Goal: Task Accomplishment & Management: Manage account settings

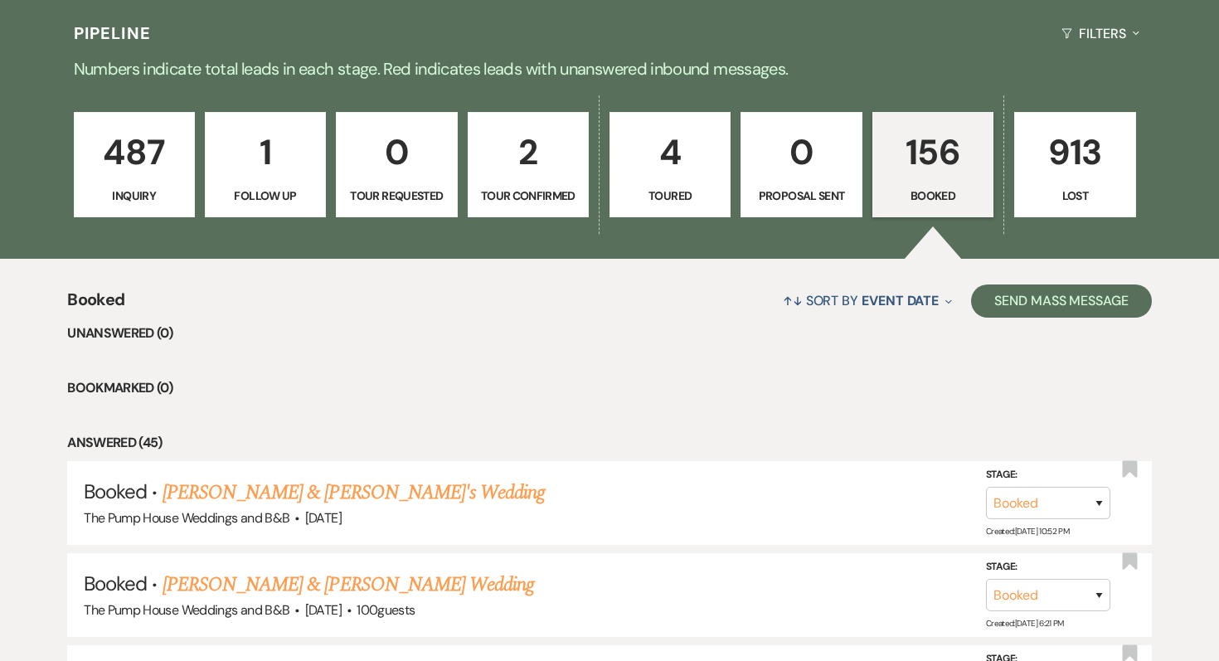
scroll to position [423, 0]
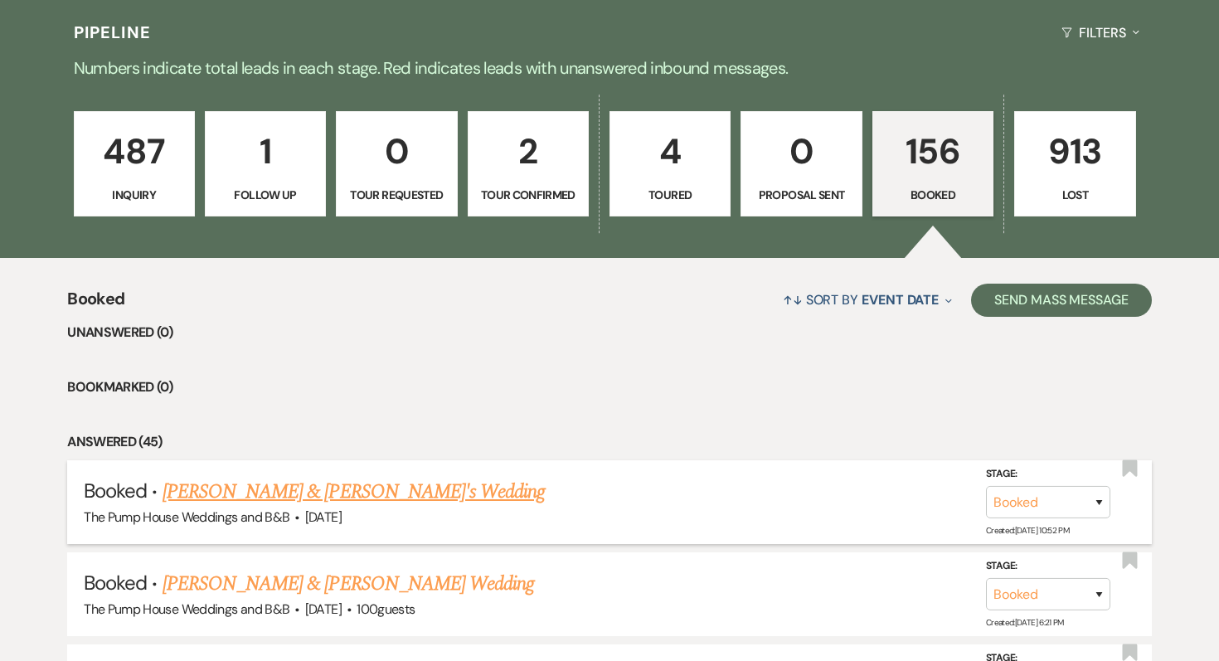
click at [248, 498] on link "[PERSON_NAME] & [PERSON_NAME]'s Wedding" at bounding box center [353, 492] width 383 height 30
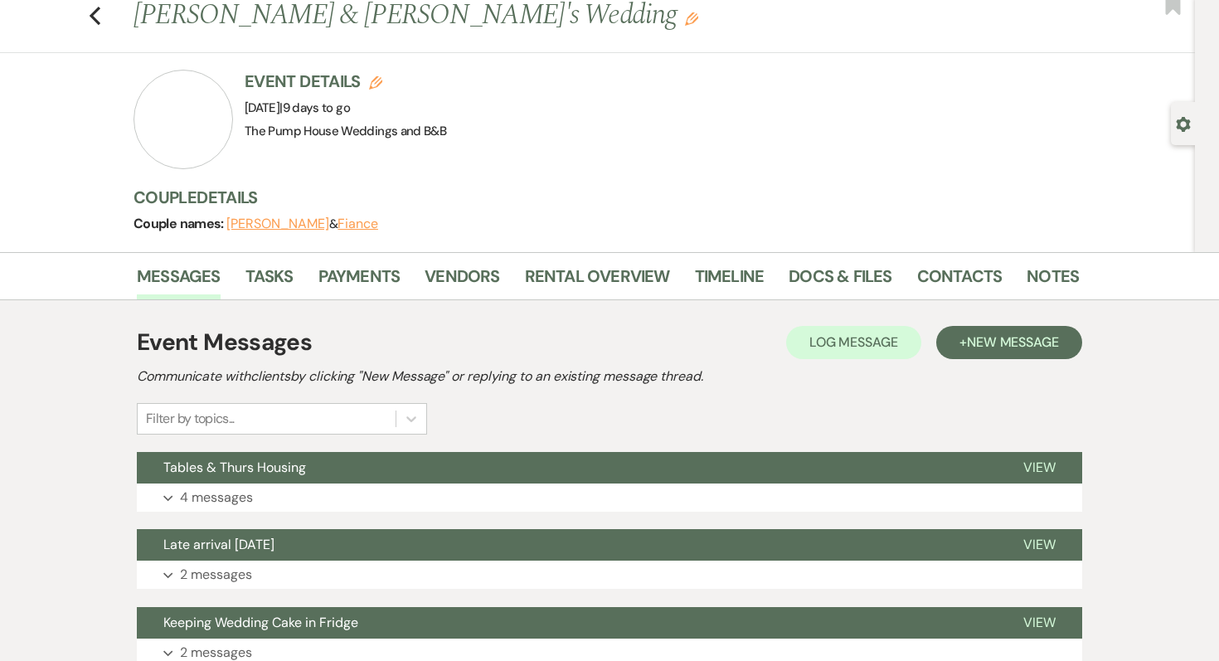
scroll to position [49, 0]
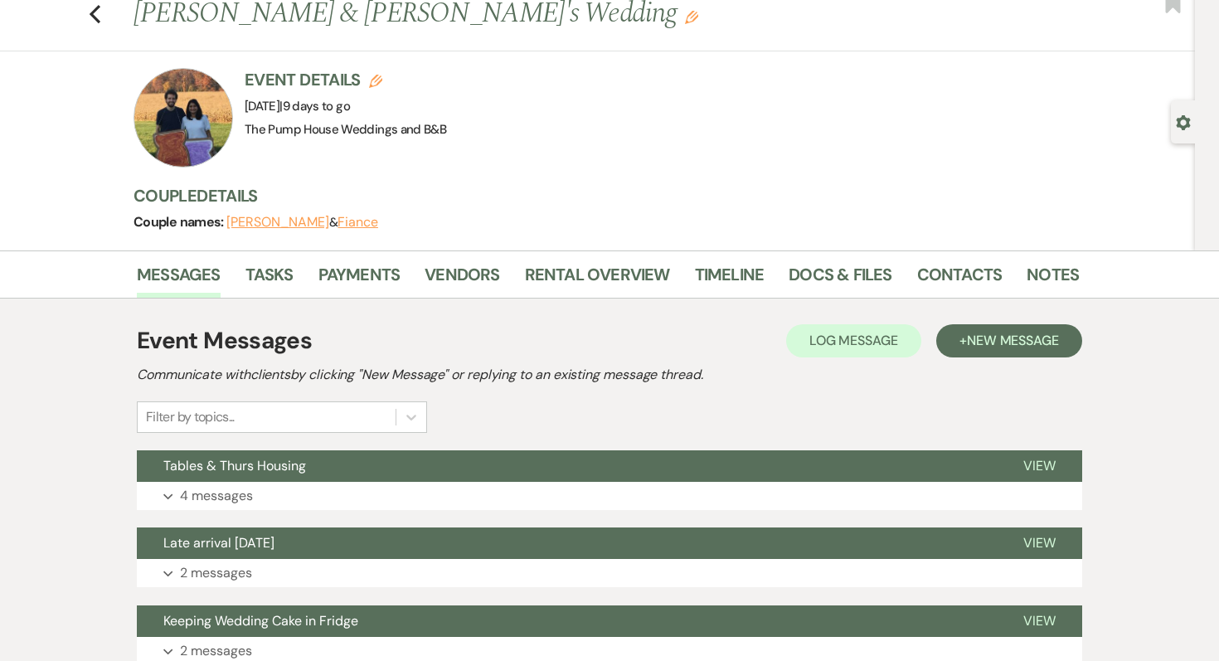
click at [248, 498] on p "4 messages" at bounding box center [216, 496] width 73 height 22
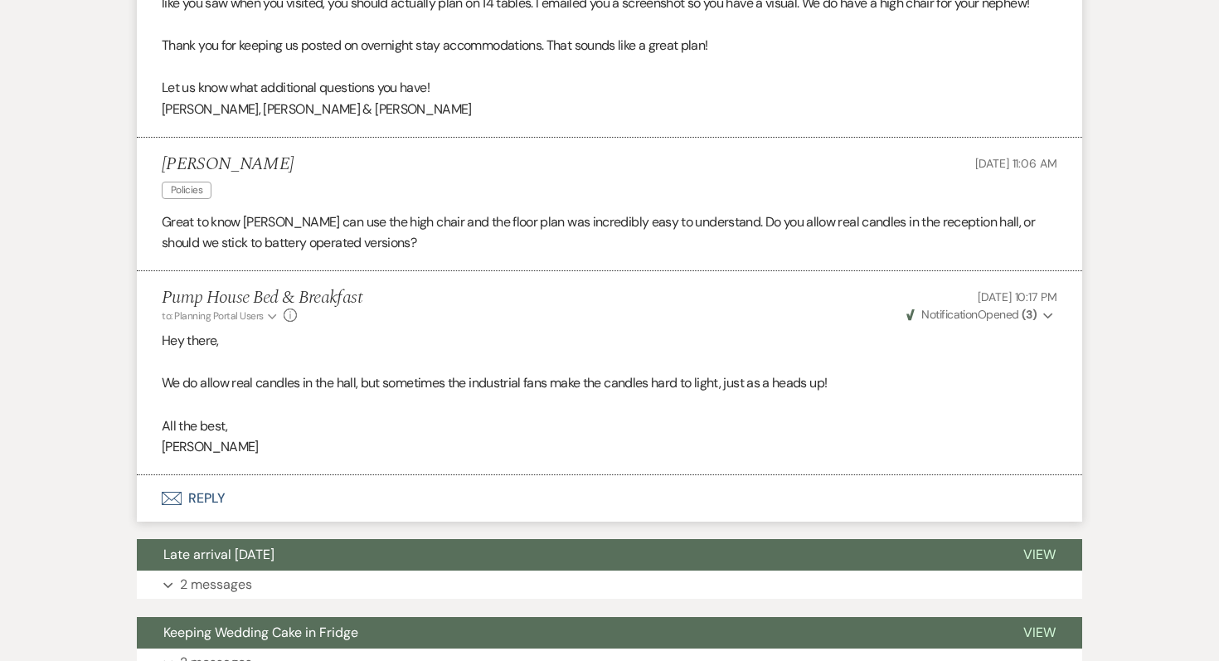
scroll to position [1111, 0]
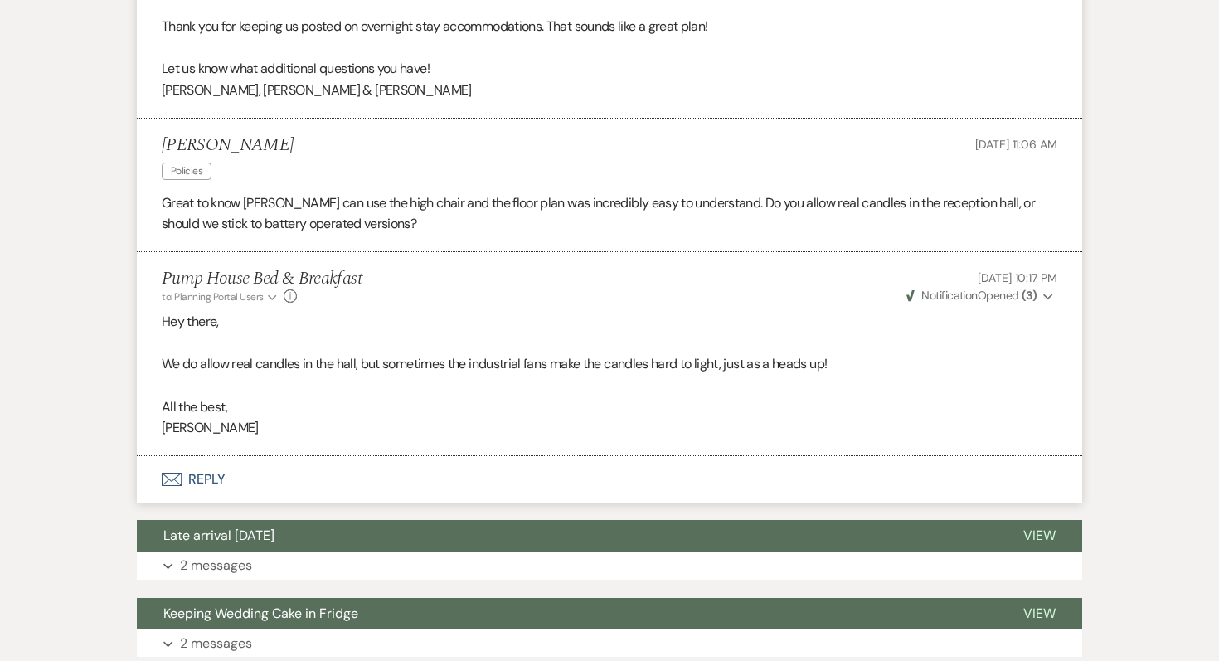
click at [209, 483] on button "Envelope Reply" at bounding box center [609, 479] width 945 height 46
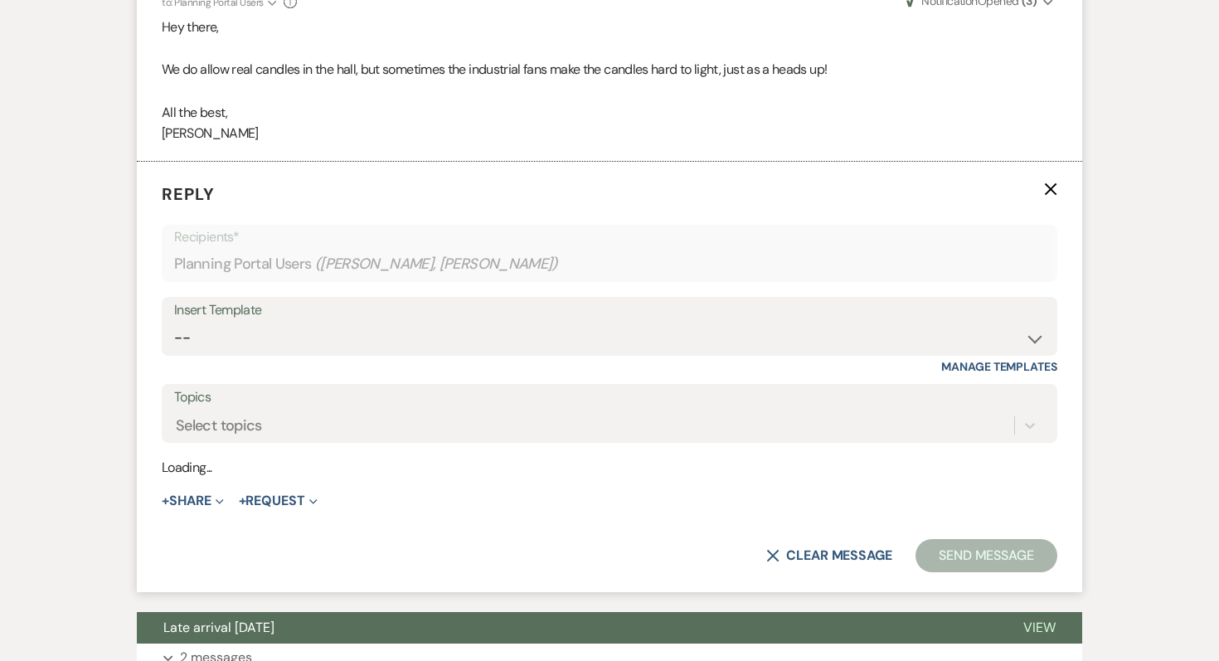
scroll to position [1408, 0]
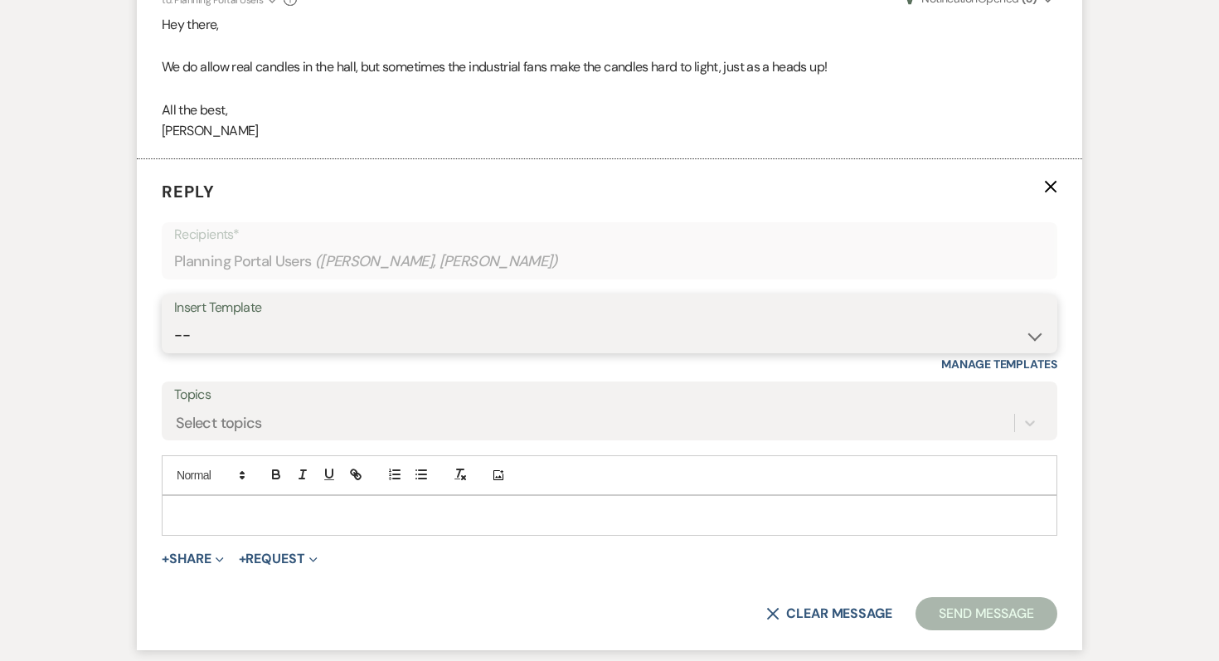
click at [259, 337] on select "-- Weven Planning Portal Introduction (Booked Events) Initial Inquiry Response …" at bounding box center [609, 335] width 871 height 32
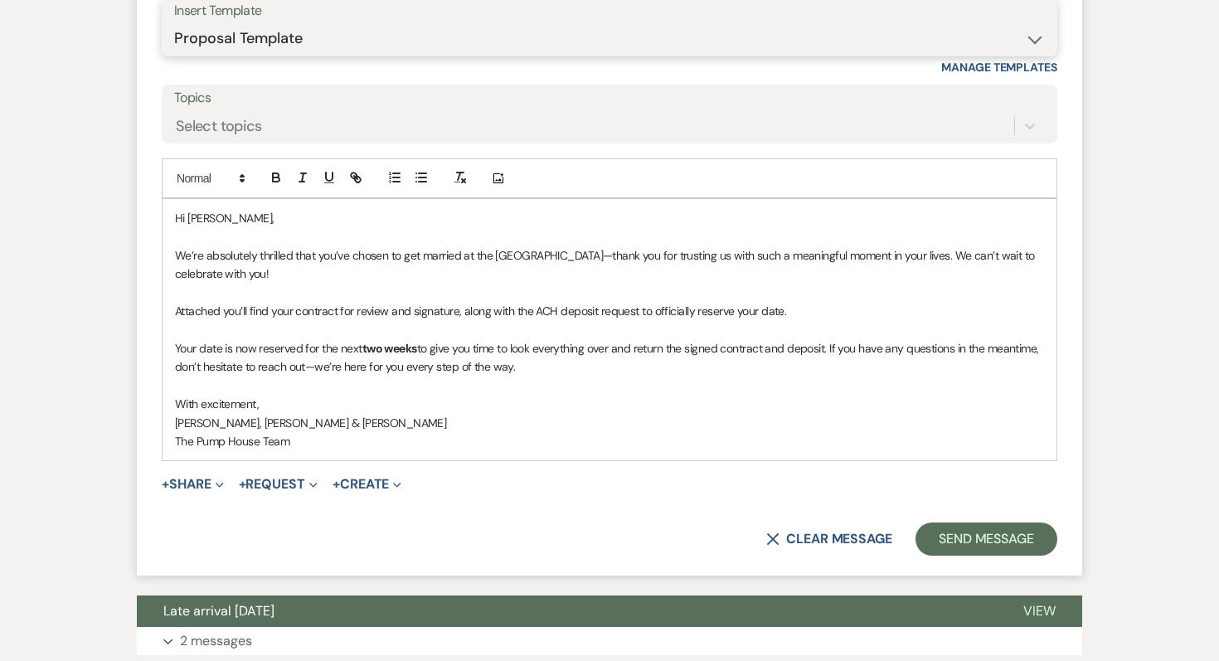
scroll to position [1770, 0]
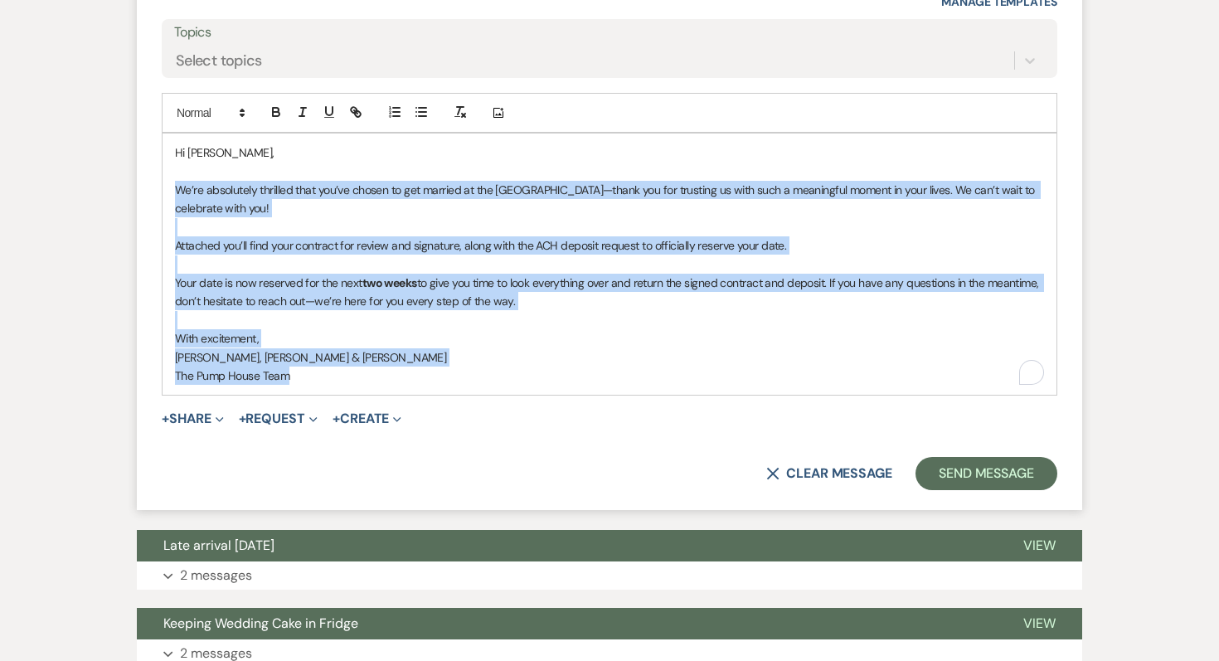
drag, startPoint x: 332, startPoint y: 369, endPoint x: 153, endPoint y: 192, distance: 251.5
click at [153, 192] on form "Reply X Draft saved! Recipients* Planning Portal Users ( [PERSON_NAME], [PERSON…" at bounding box center [609, 154] width 945 height 714
copy div "We’re absolutely thrilled that you’ve chosen to get married at the [GEOGRAPHIC_…"
click at [797, 468] on button "X Clear message" at bounding box center [829, 473] width 126 height 13
select select "0"
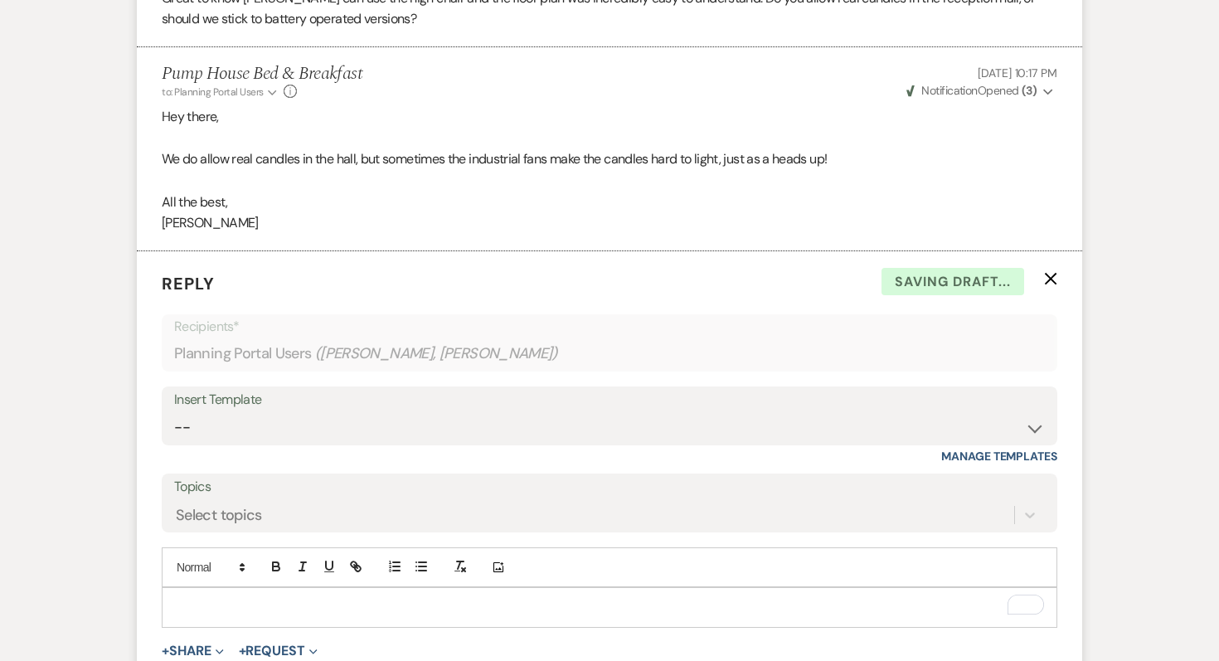
scroll to position [1237, 0]
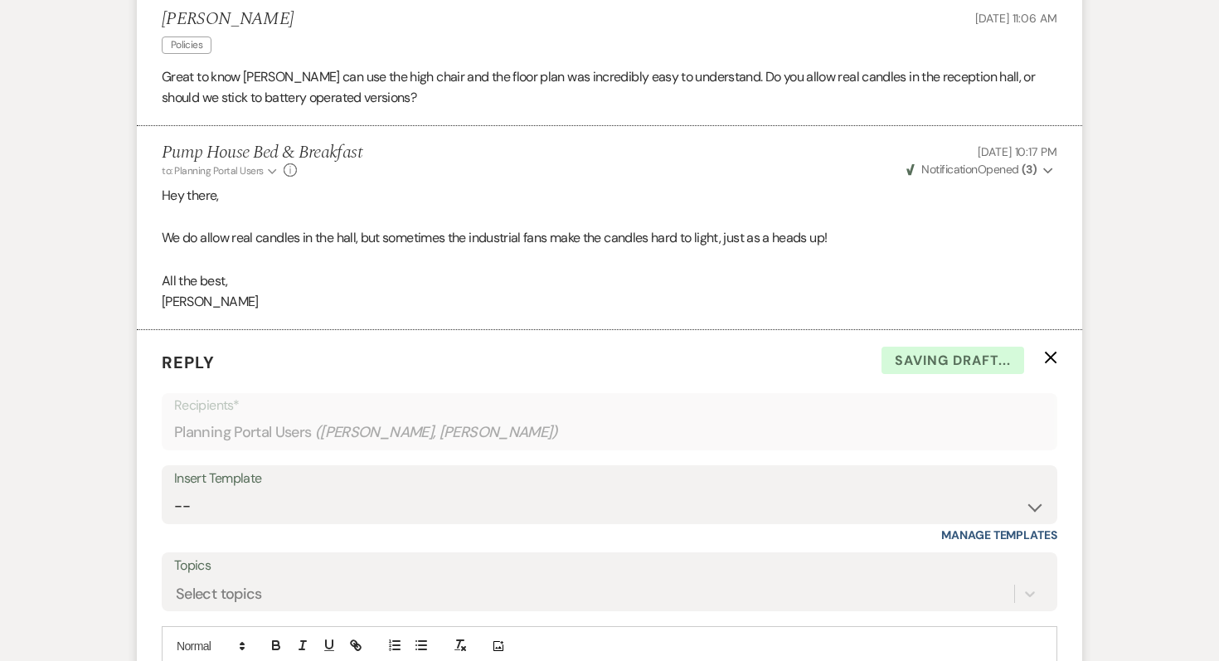
click at [1059, 349] on form "Reply X Saving draft... Recipients* Planning Portal Users ( [PERSON_NAME], [PER…" at bounding box center [609, 575] width 945 height 491
click at [1055, 361] on use "button" at bounding box center [1051, 358] width 12 height 12
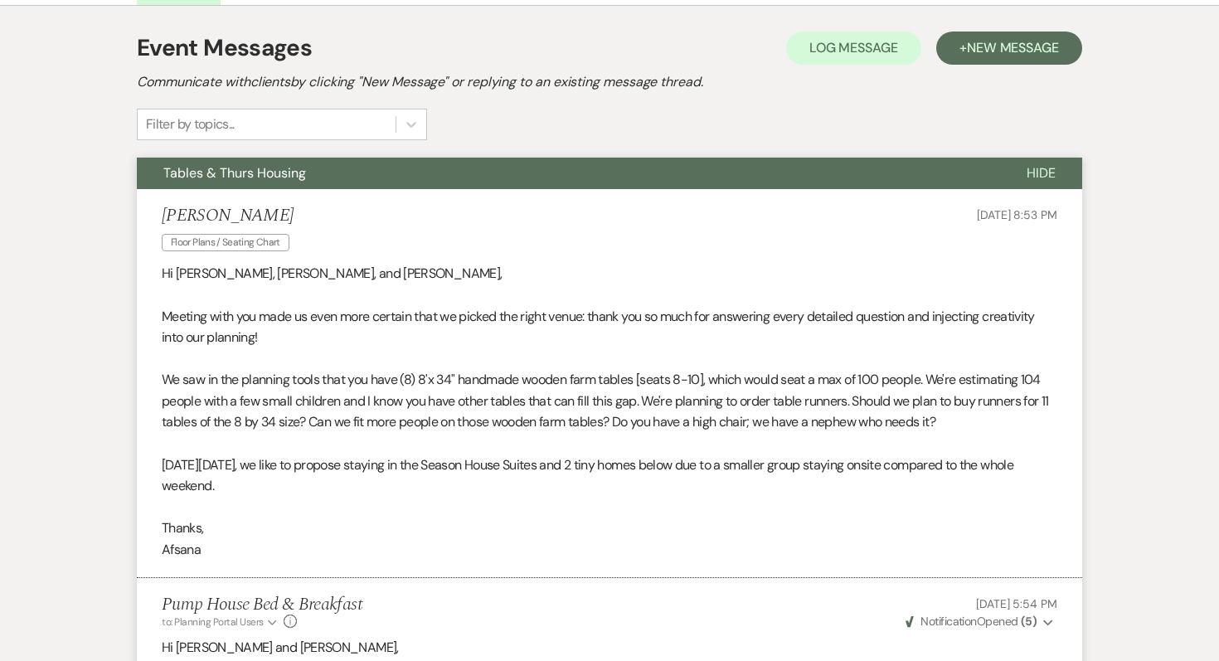
scroll to position [0, 0]
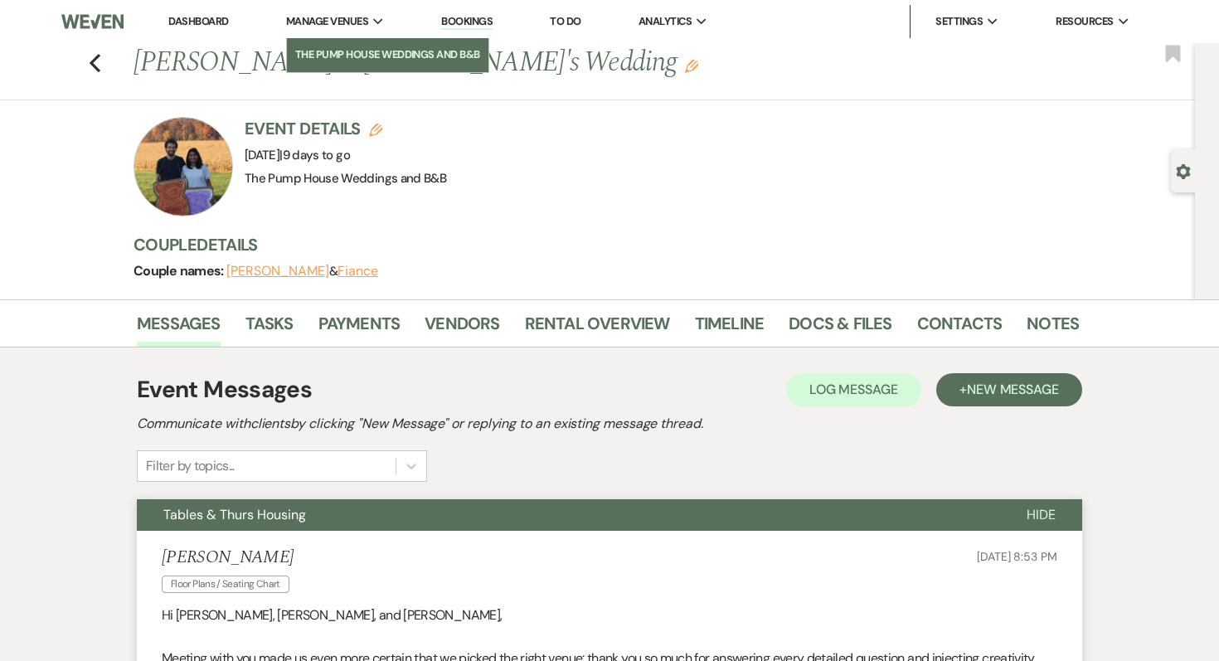
click at [309, 47] on li "The Pump House Weddings and B&B" at bounding box center [387, 54] width 185 height 17
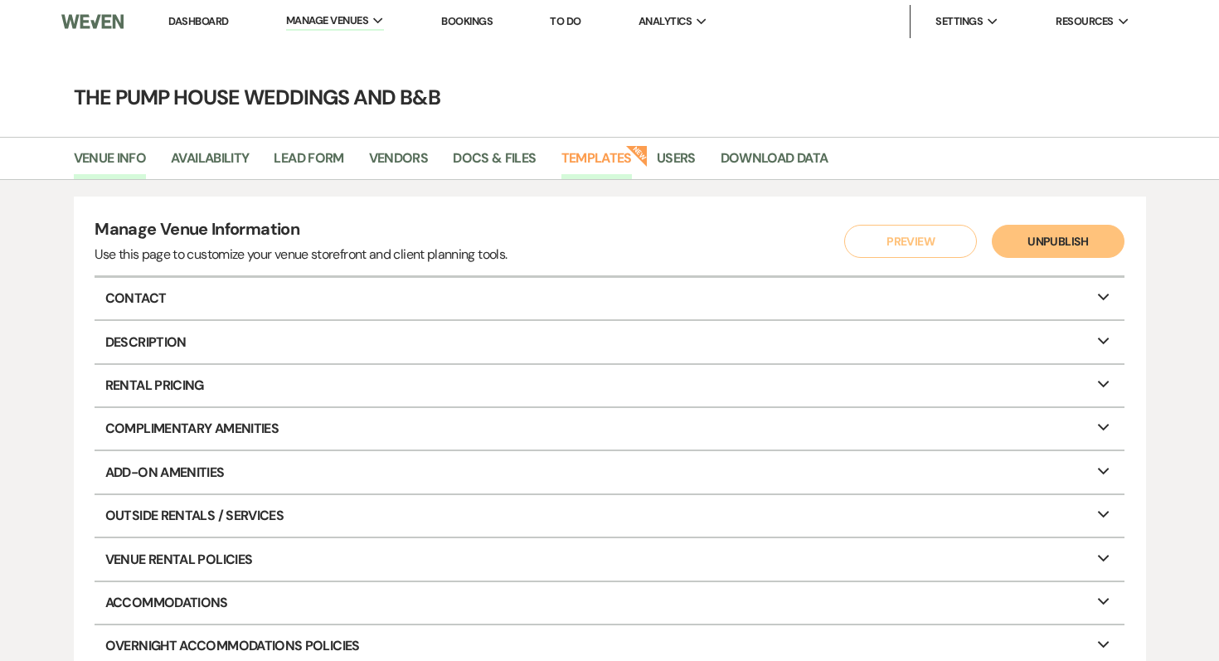
click at [587, 153] on link "Templates" at bounding box center [596, 164] width 70 height 32
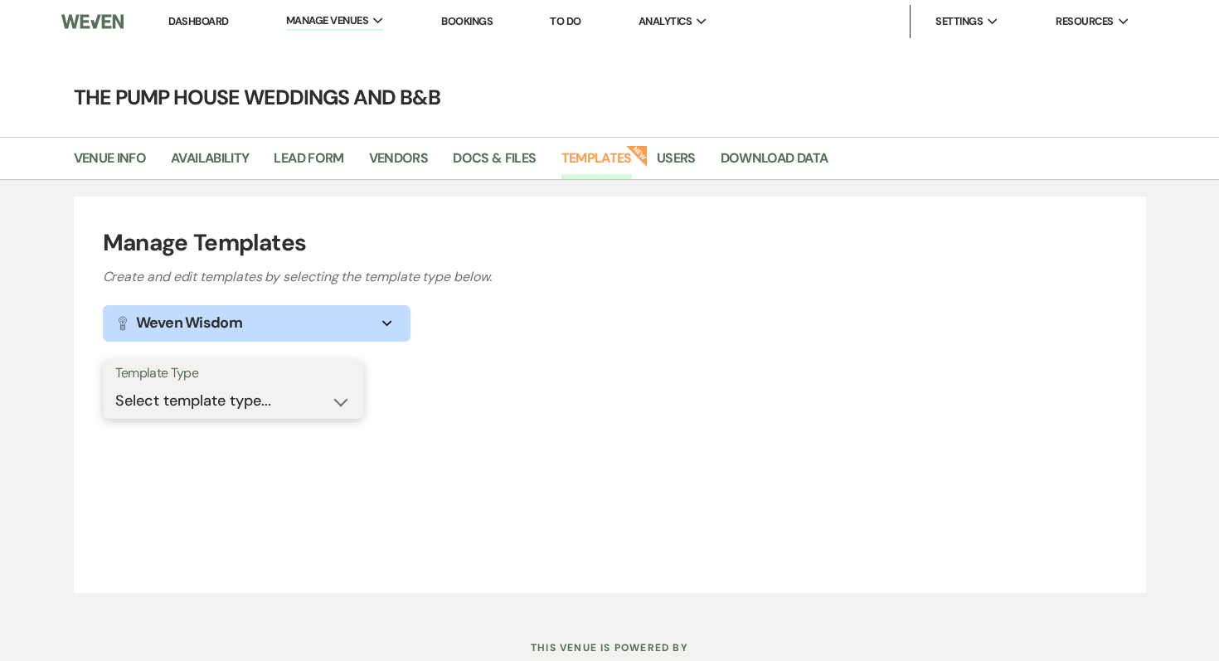
click at [243, 387] on select "Select template type... Task List Message Templates Payment Plan Inventory Item…" at bounding box center [232, 401] width 235 height 32
select select "Message Templates"
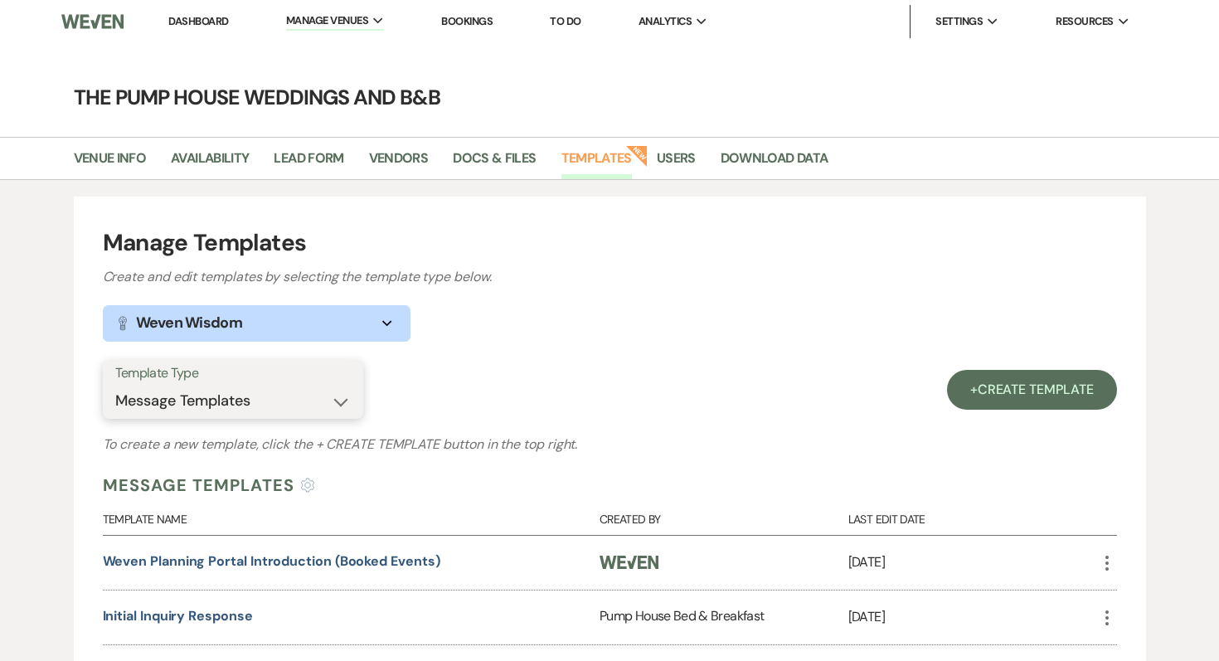
click at [222, 391] on select "Select template type... Task List Message Templates Payment Plan Inventory Item…" at bounding box center [232, 401] width 235 height 32
click at [499, 153] on link "Docs & Files" at bounding box center [494, 164] width 83 height 32
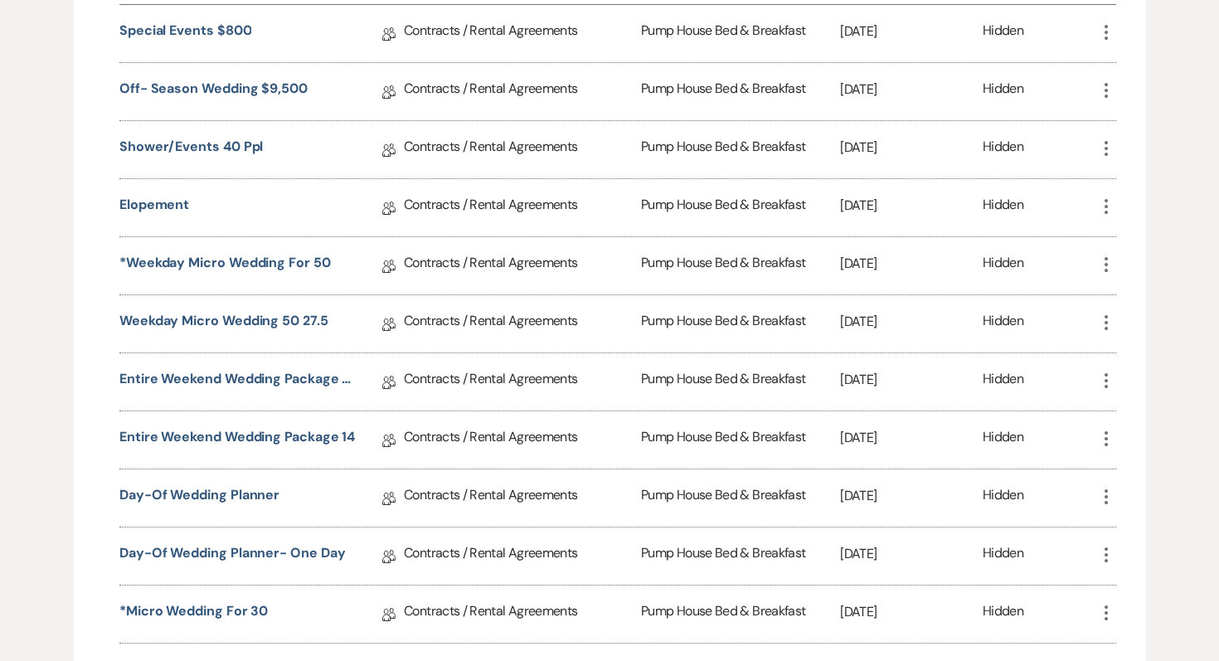
scroll to position [412, 0]
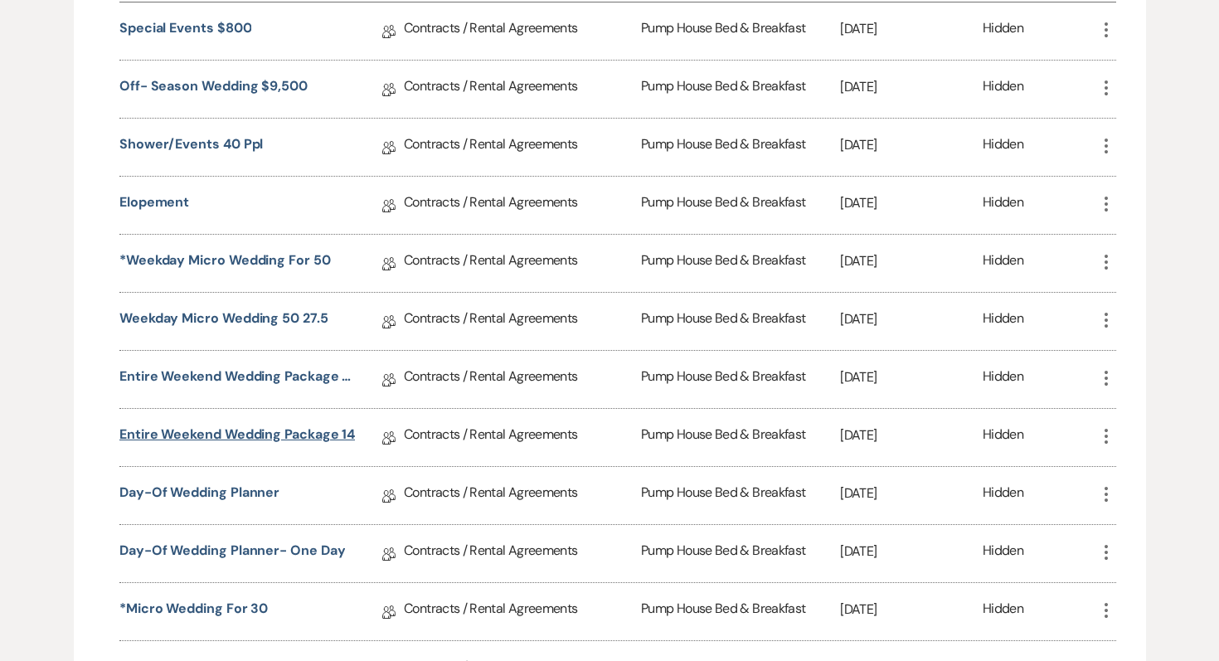
click at [318, 433] on link "Entire Weekend Wedding Package 14" at bounding box center [236, 437] width 235 height 26
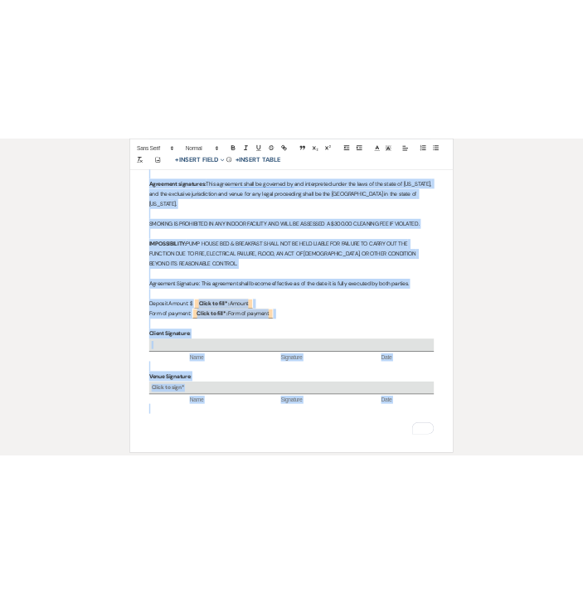
scroll to position [1540, 0]
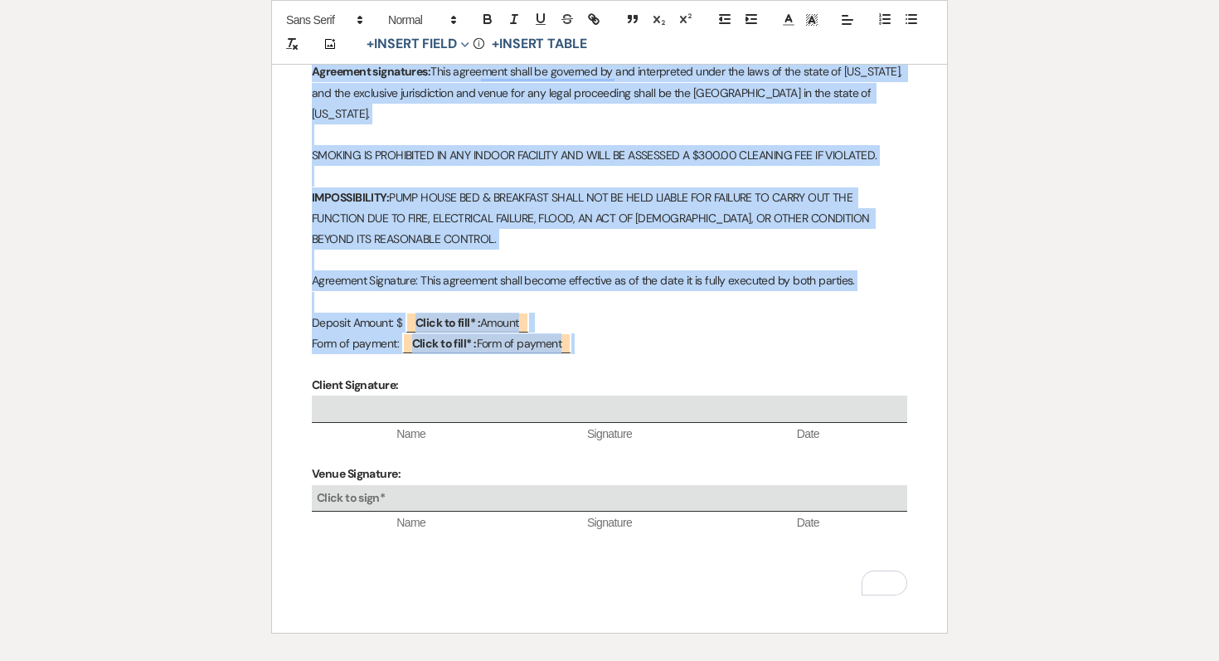
drag, startPoint x: 308, startPoint y: 482, endPoint x: 608, endPoint y: 388, distance: 313.6
copy div "Lore: Ipsumdo sit am $46,635.62 con ad el 176 seddoe. Temporin utl et Dolore Ma…"
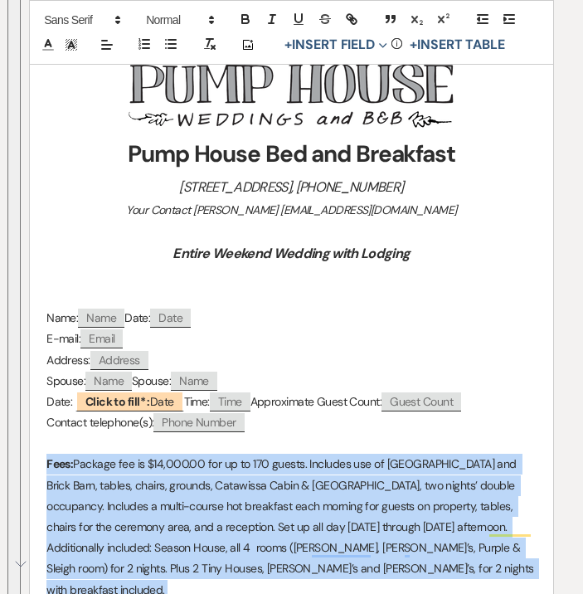
scroll to position [366, 0]
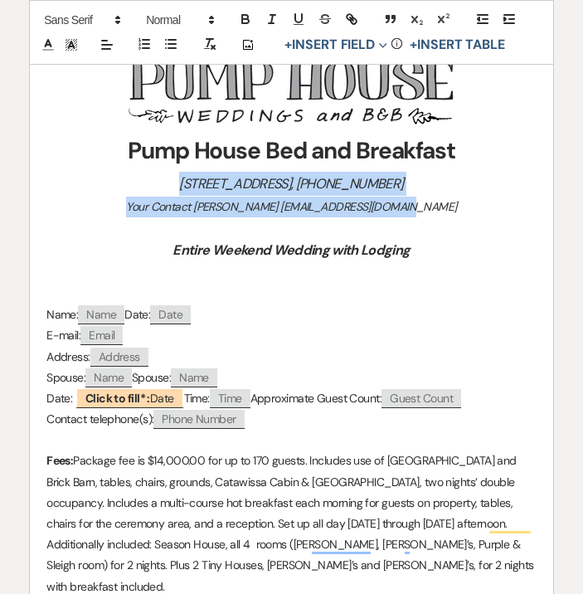
drag, startPoint x: 450, startPoint y: 211, endPoint x: 118, endPoint y: 186, distance: 333.4
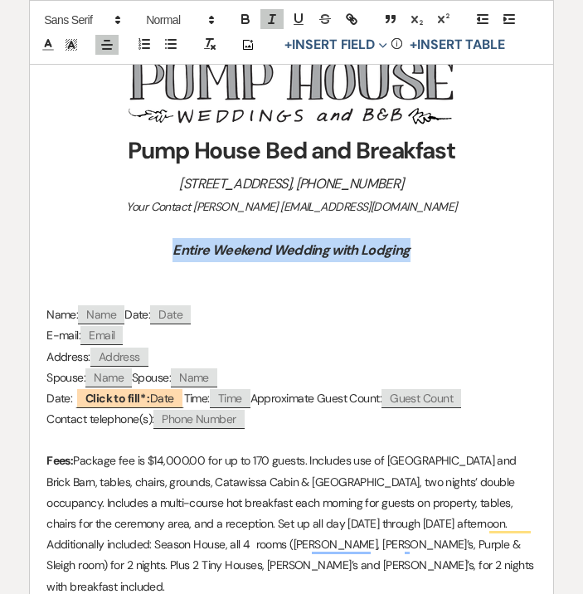
drag, startPoint x: 424, startPoint y: 250, endPoint x: 176, endPoint y: 249, distance: 247.9
click at [176, 249] on h3 "Entire Weekend Wedding with Lodging" at bounding box center [291, 250] width 490 height 24
copy em "Entire Weekend Wedding with Lodging"
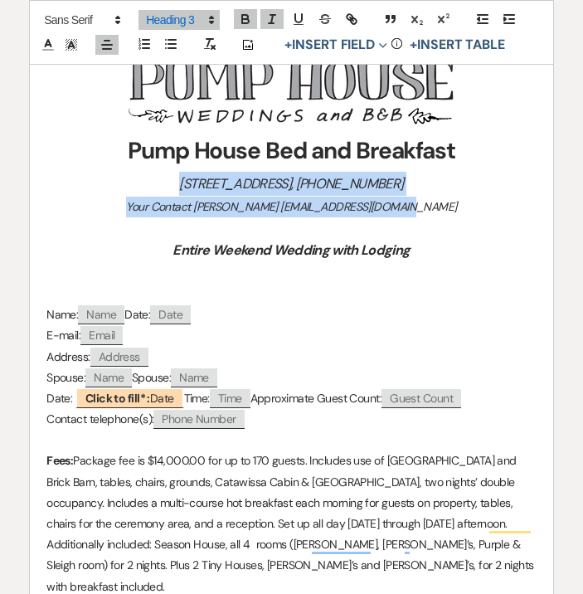
drag, startPoint x: 438, startPoint y: 214, endPoint x: 118, endPoint y: 177, distance: 322.2
copy div "[STREET_ADDRESS], [PHONE_NUMBER] Your Contact [PERSON_NAME] [EMAIL_ADDRESS][DOM…"
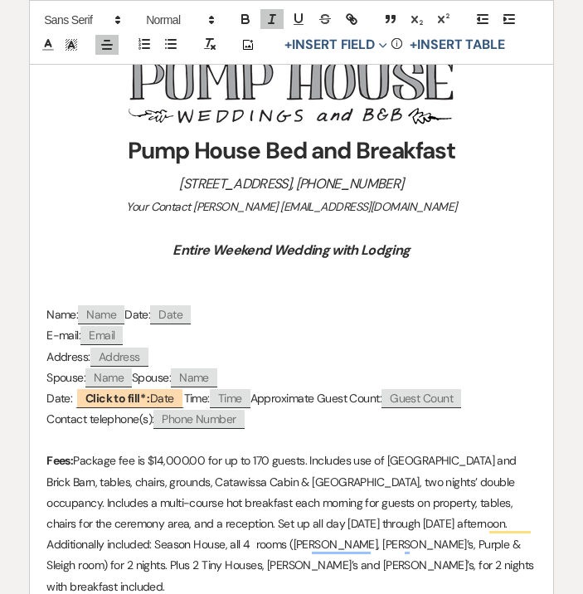
click at [380, 154] on strong "Pump House Bed and Breakfast" at bounding box center [291, 150] width 327 height 31
